Goal: Find specific page/section: Find specific page/section

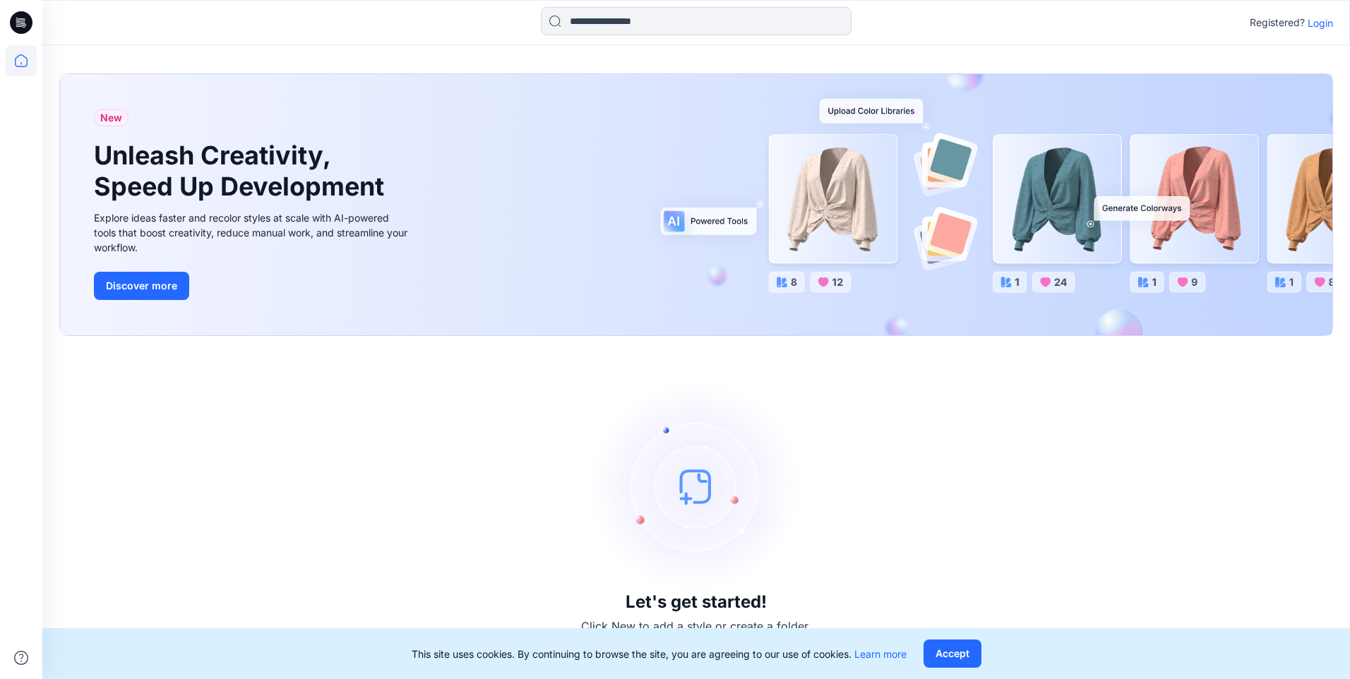
click at [1324, 22] on p "Login" at bounding box center [1319, 23] width 25 height 15
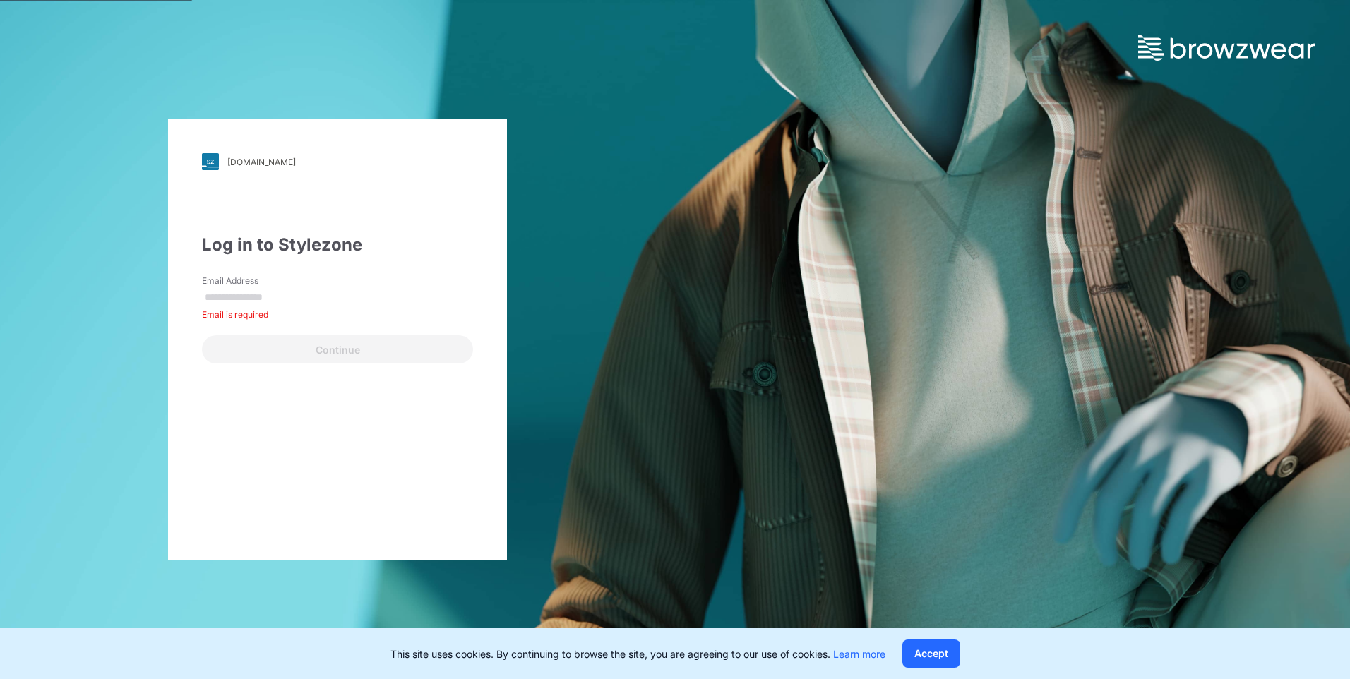
click at [261, 287] on label "Email Address" at bounding box center [251, 281] width 99 height 13
click at [261, 287] on input "Email Address" at bounding box center [337, 297] width 271 height 21
click at [256, 304] on input "Email Address" at bounding box center [337, 297] width 271 height 21
type input "**********"
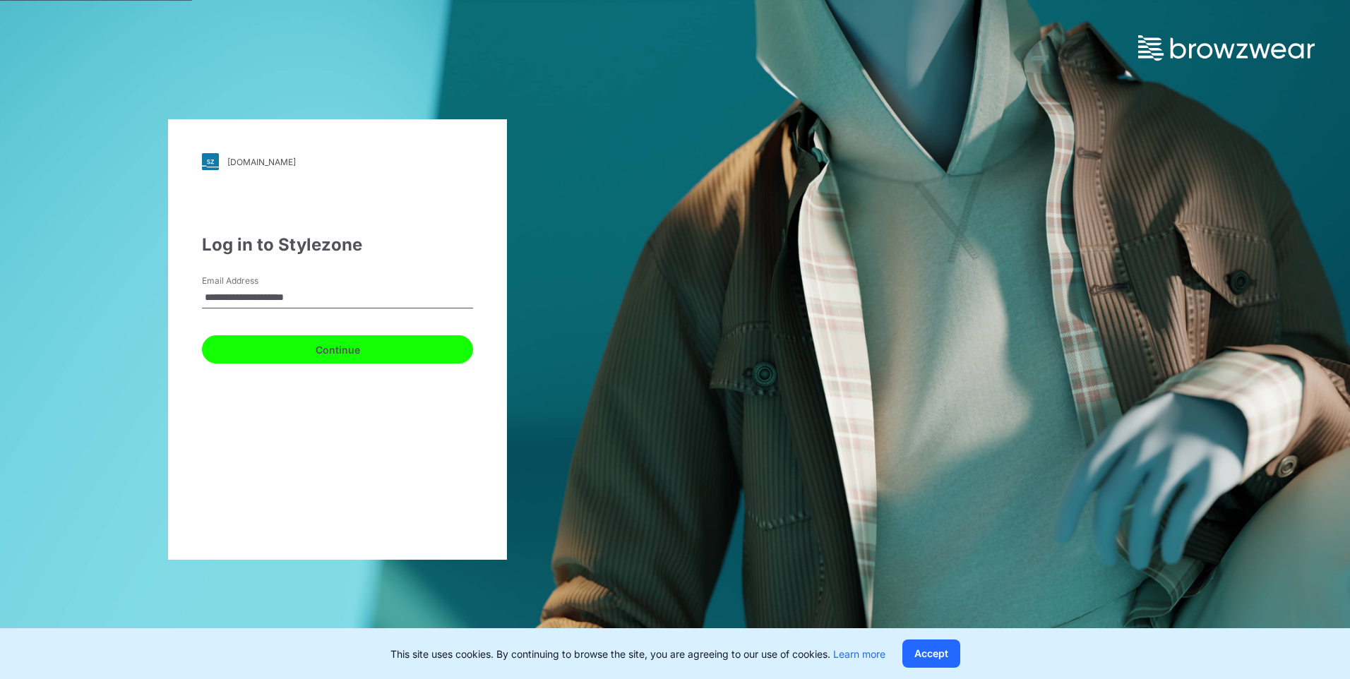
click at [387, 357] on button "Continue" at bounding box center [337, 349] width 271 height 28
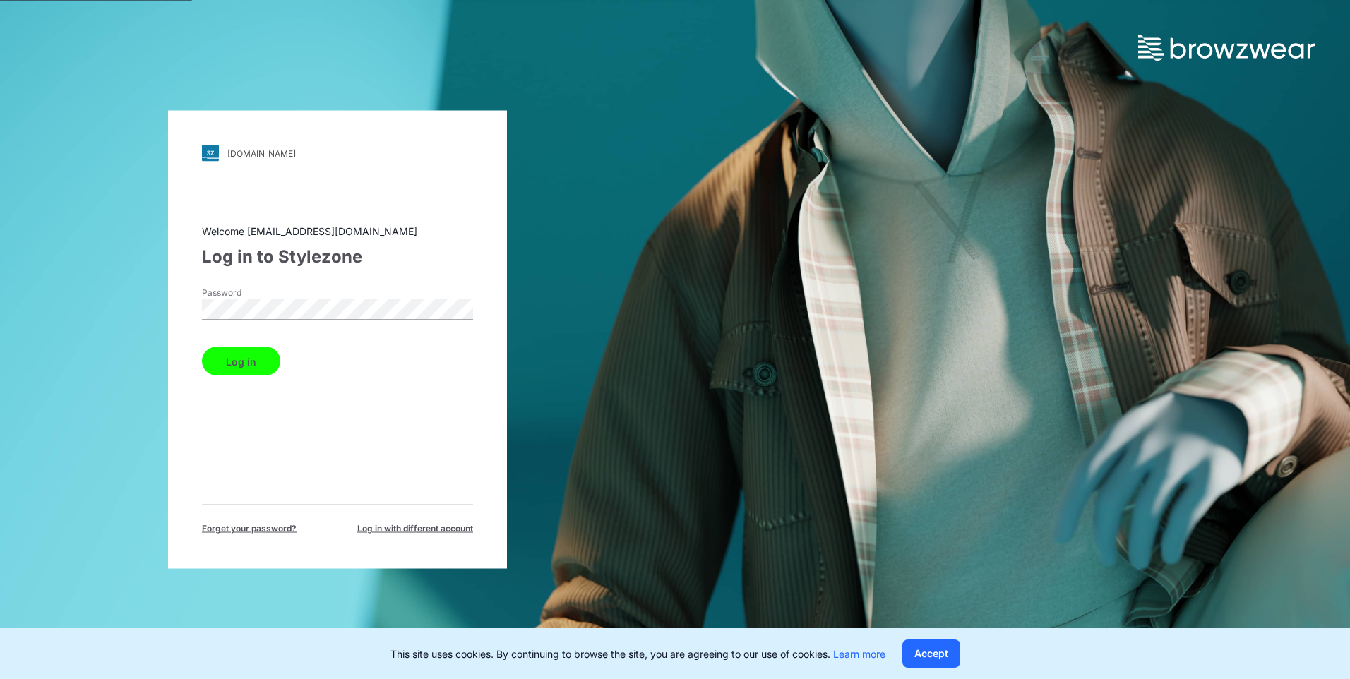
click at [202, 347] on button "Log in" at bounding box center [241, 361] width 78 height 28
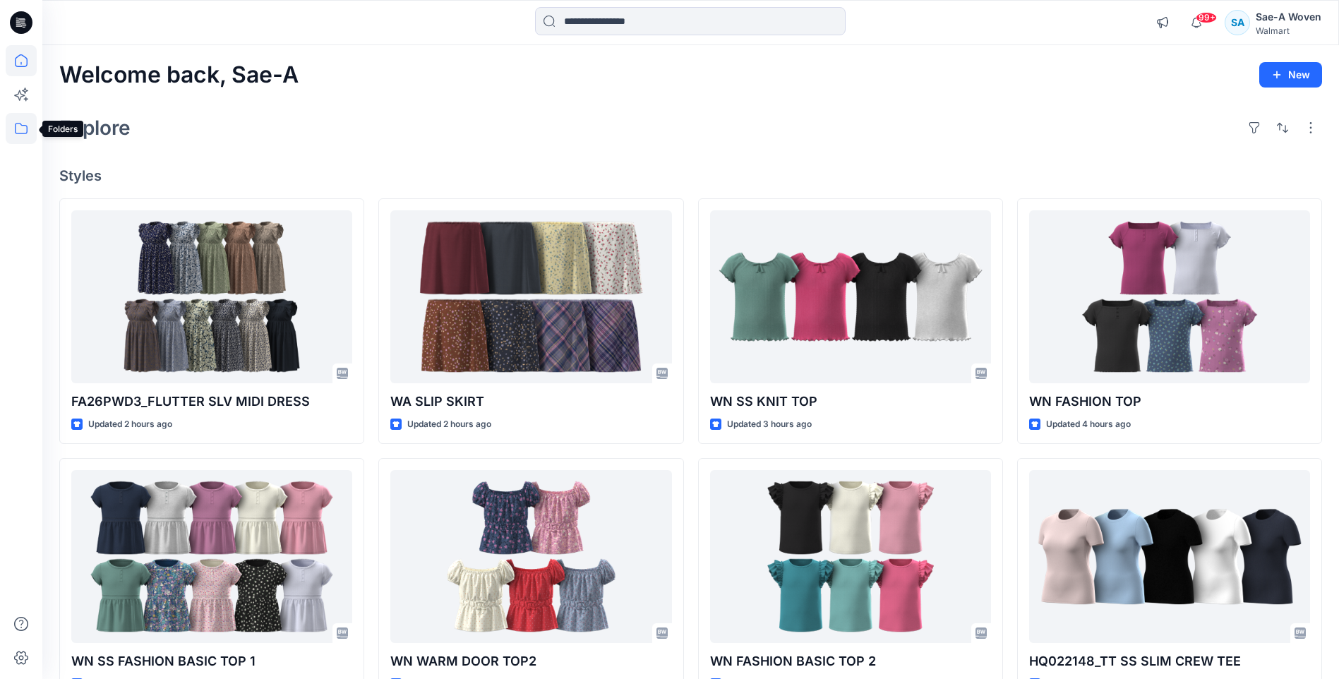
click at [20, 127] on icon at bounding box center [21, 128] width 31 height 31
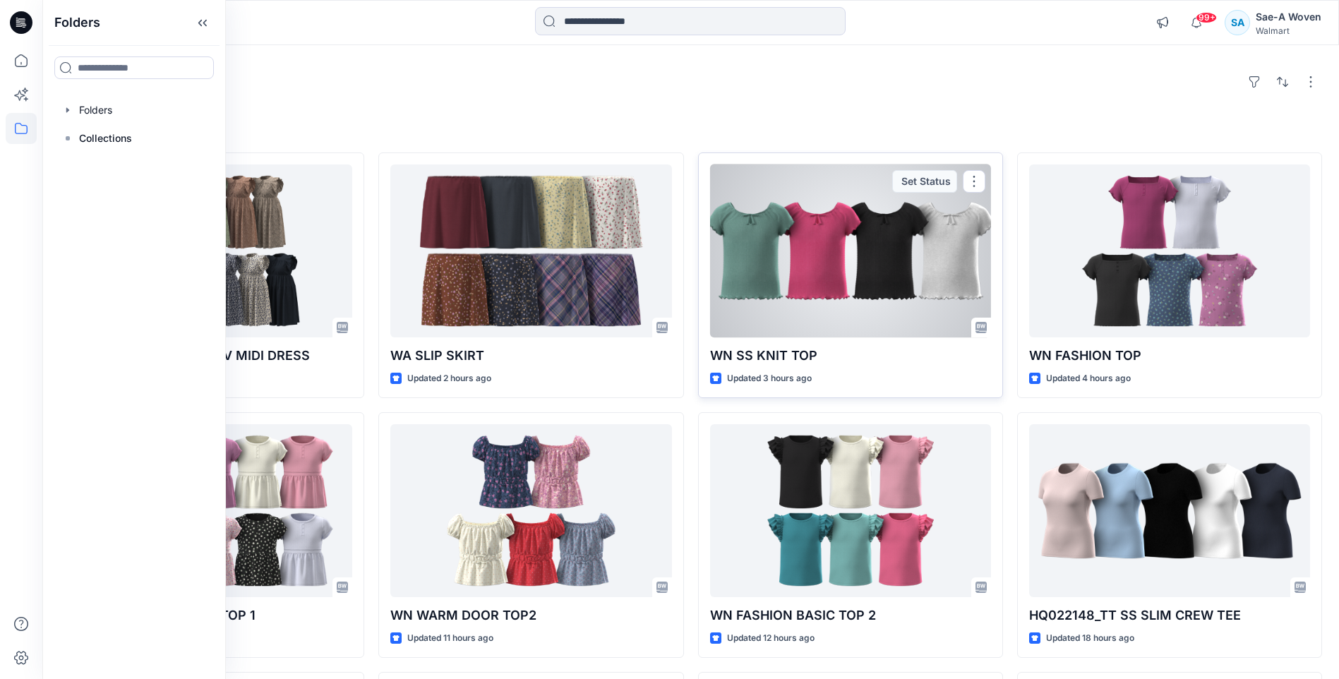
scroll to position [71, 0]
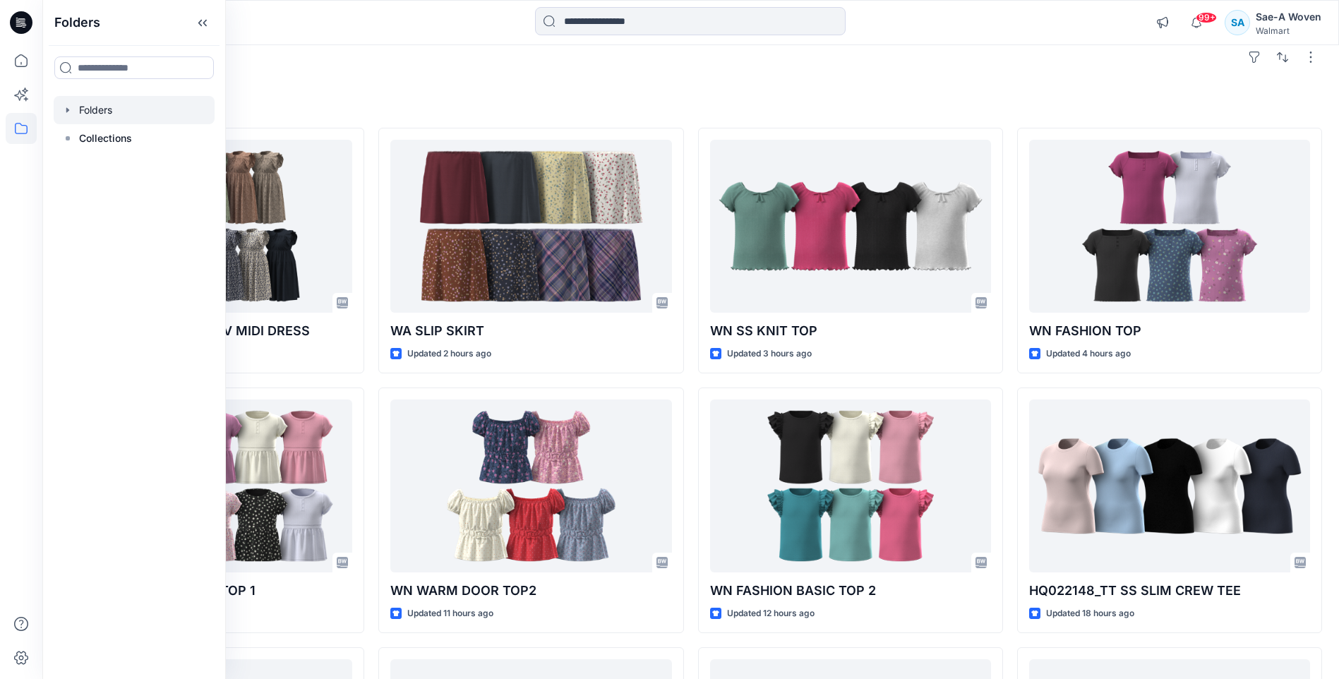
click at [112, 111] on div at bounding box center [134, 110] width 161 height 28
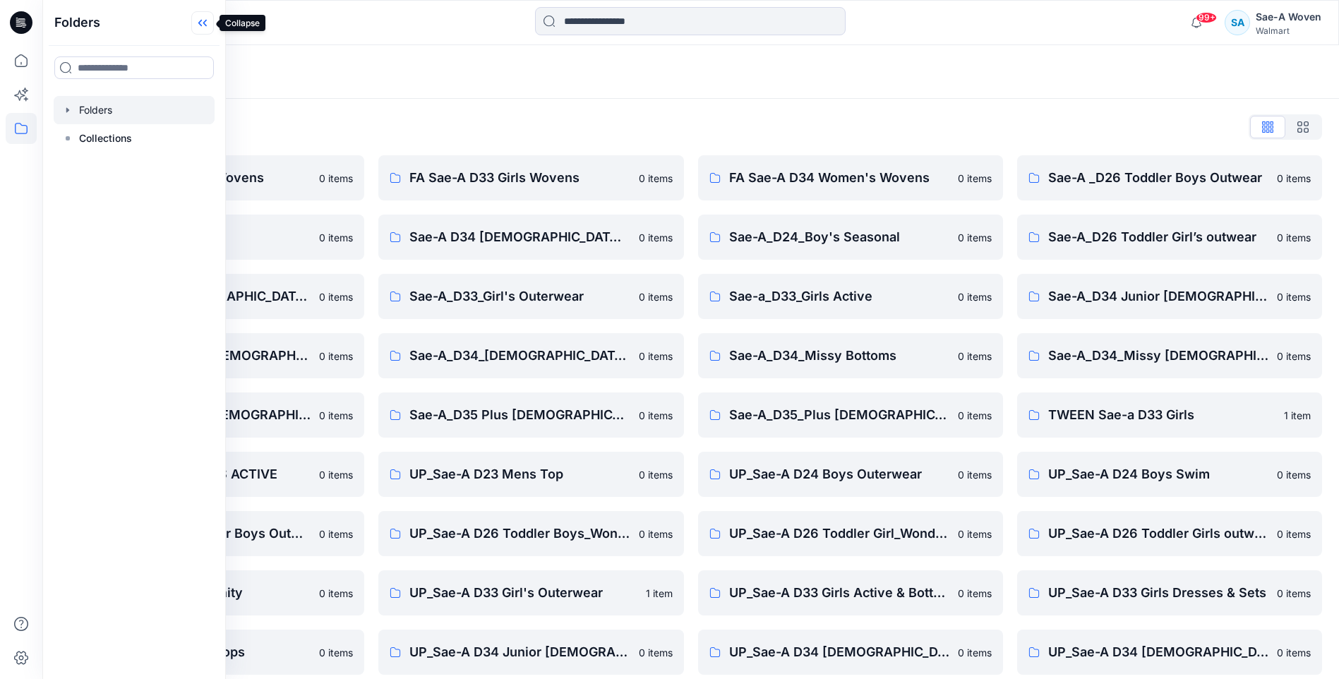
click at [205, 21] on icon at bounding box center [205, 23] width 4 height 7
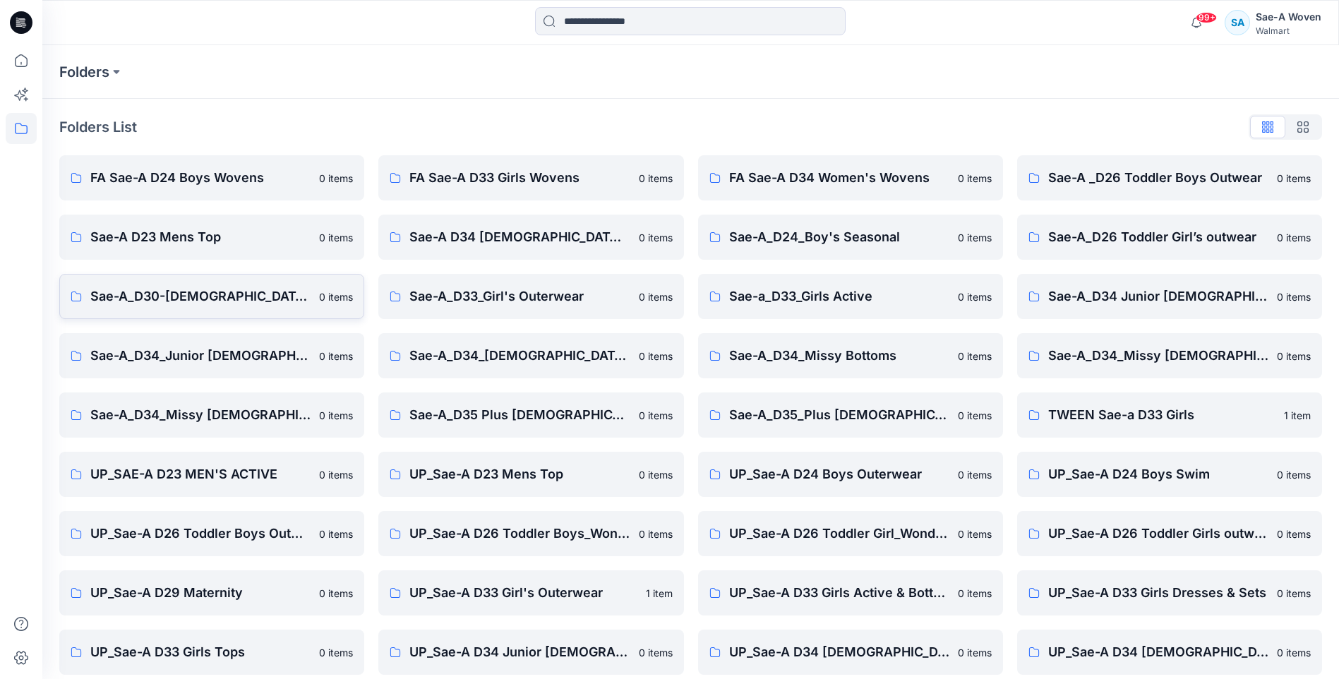
scroll to position [131, 0]
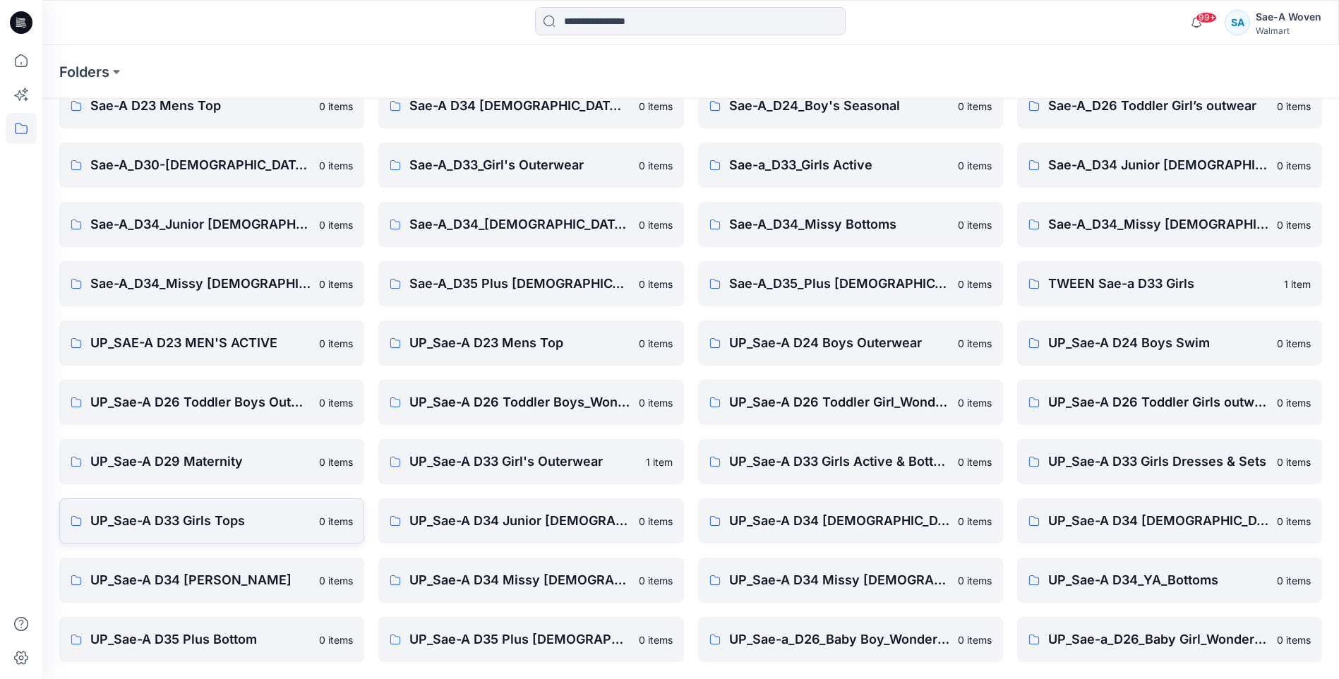
click at [273, 522] on p "UP_Sae-A D33 Girls Tops" at bounding box center [200, 521] width 220 height 20
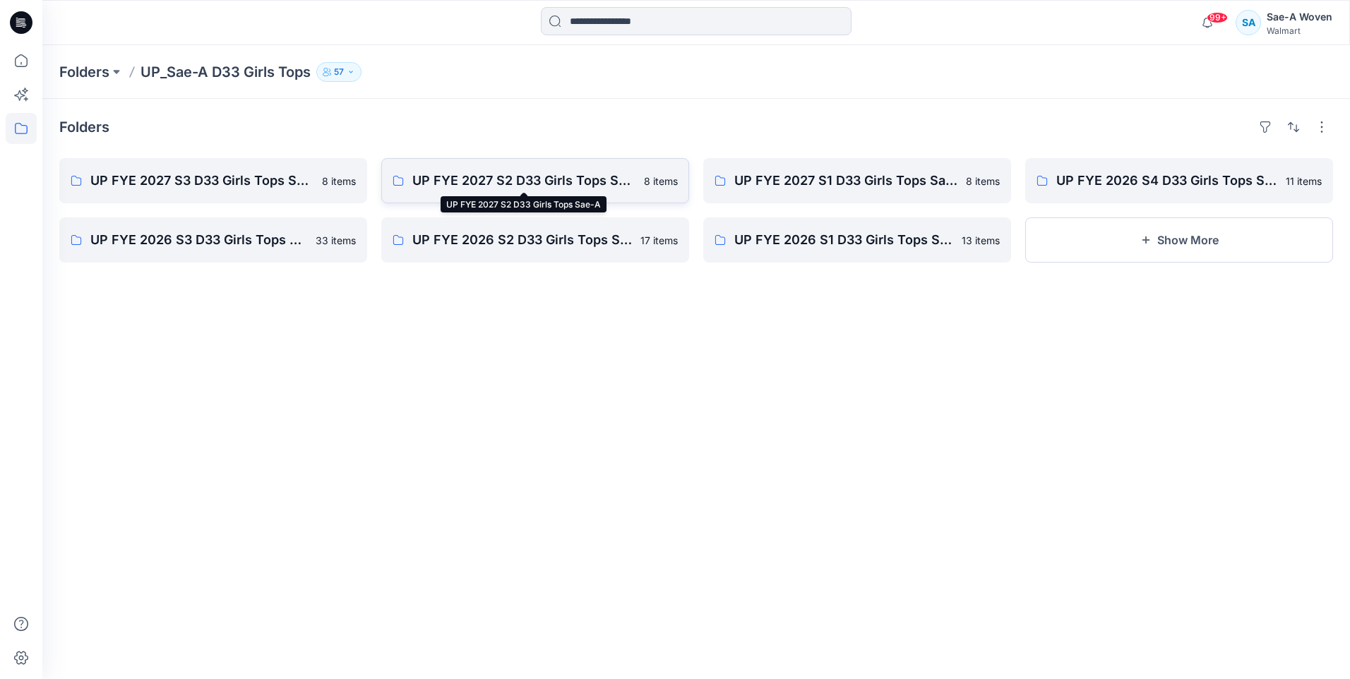
click at [467, 183] on p "UP FYE 2027 S2 D33 Girls Tops Sae-A" at bounding box center [523, 181] width 223 height 20
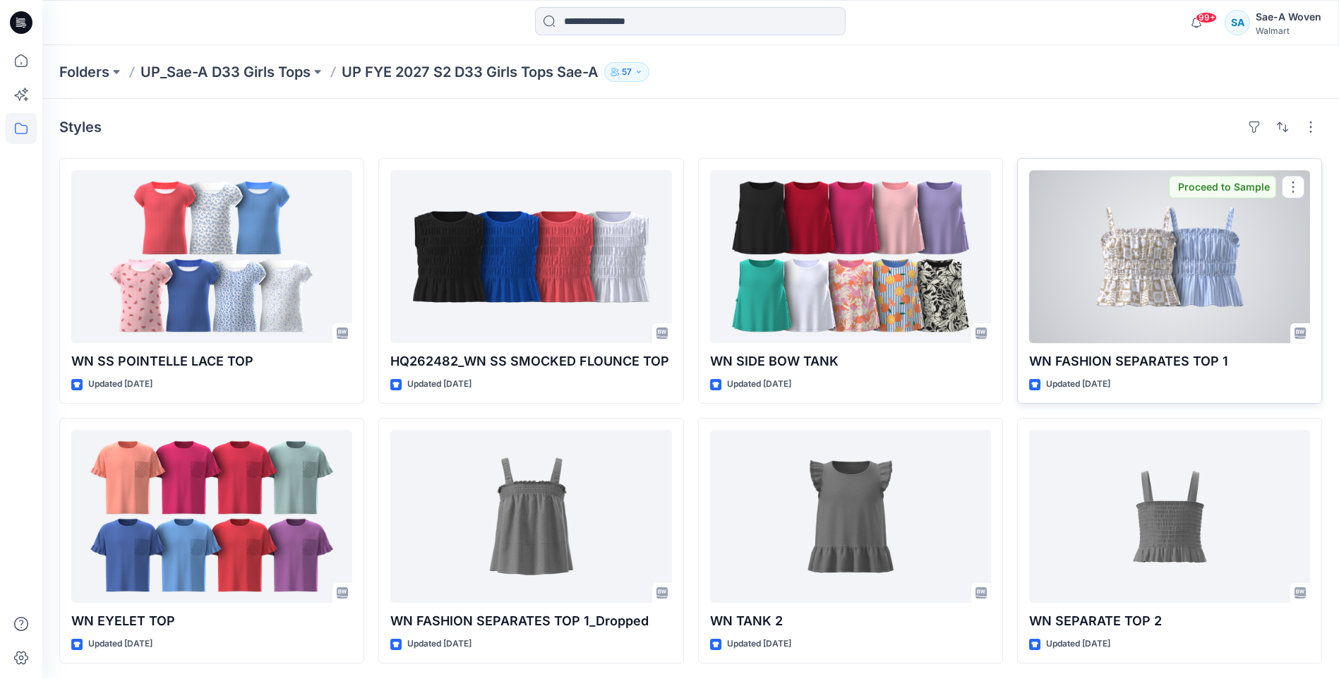
click at [1068, 251] on div at bounding box center [1169, 256] width 281 height 173
